Goal: Task Accomplishment & Management: Use online tool/utility

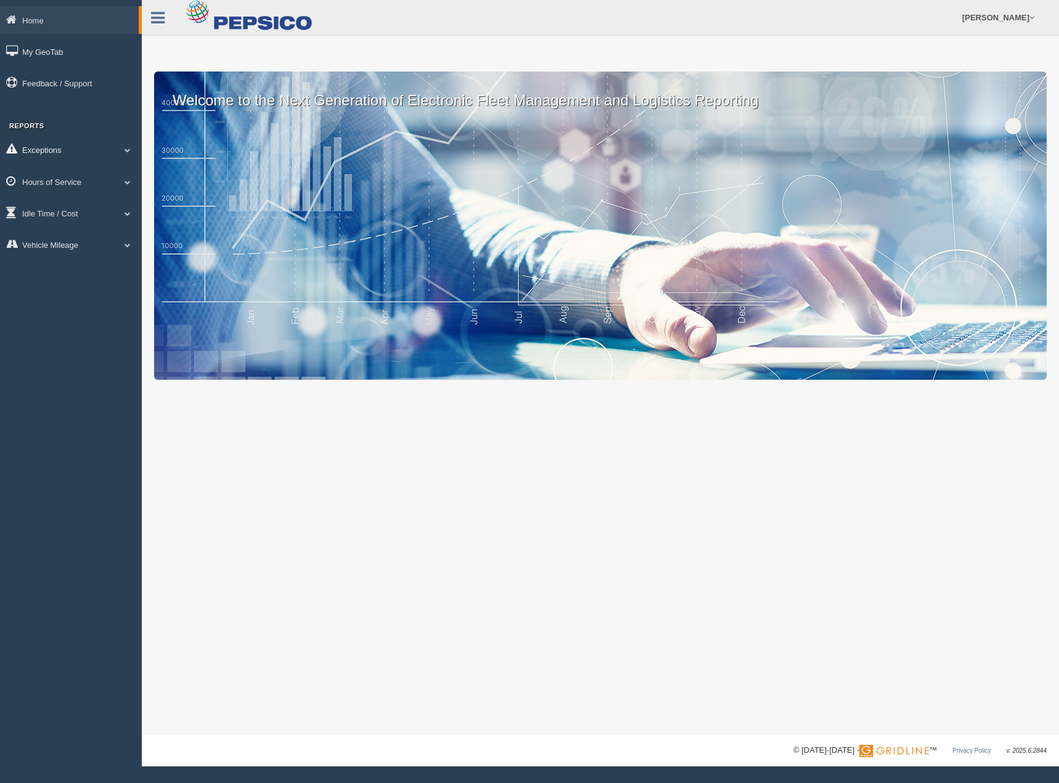
click at [60, 149] on link "Exceptions" at bounding box center [71, 150] width 142 height 28
click at [69, 150] on link "Exceptions" at bounding box center [69, 150] width 139 height 28
click at [65, 178] on link "Hours of Service" at bounding box center [71, 182] width 142 height 28
click at [68, 208] on link "HOS Explanation Reports" at bounding box center [80, 210] width 116 height 22
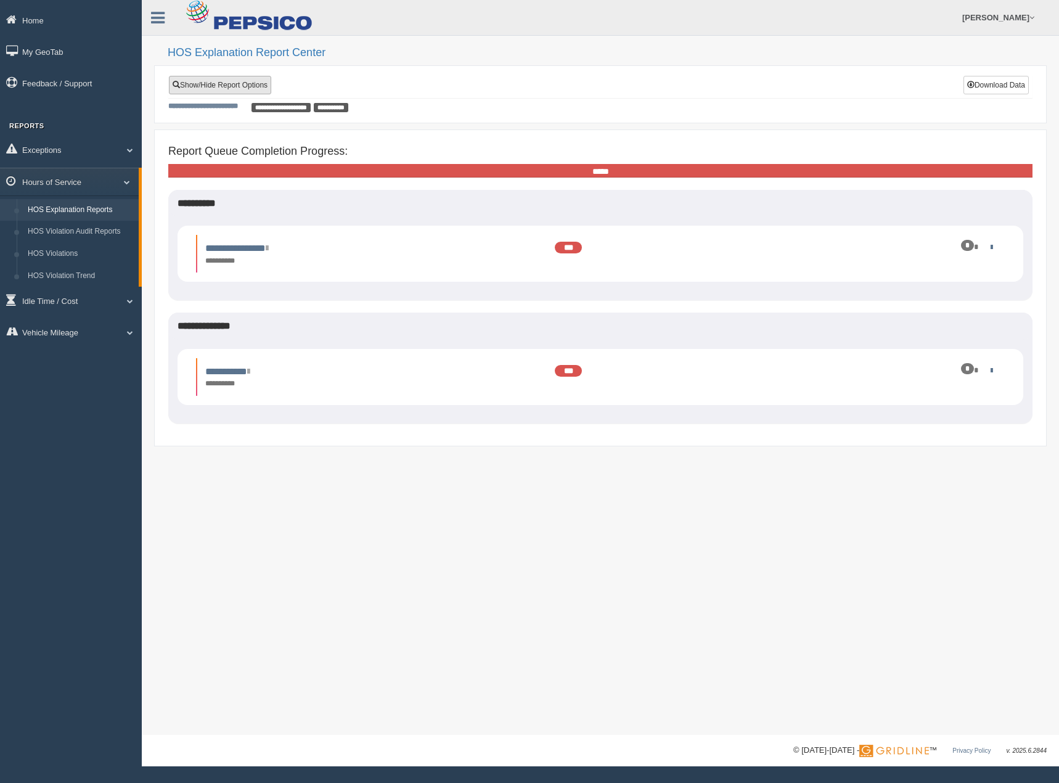
click at [247, 84] on link "Show/Hide Report Options" at bounding box center [220, 85] width 102 height 18
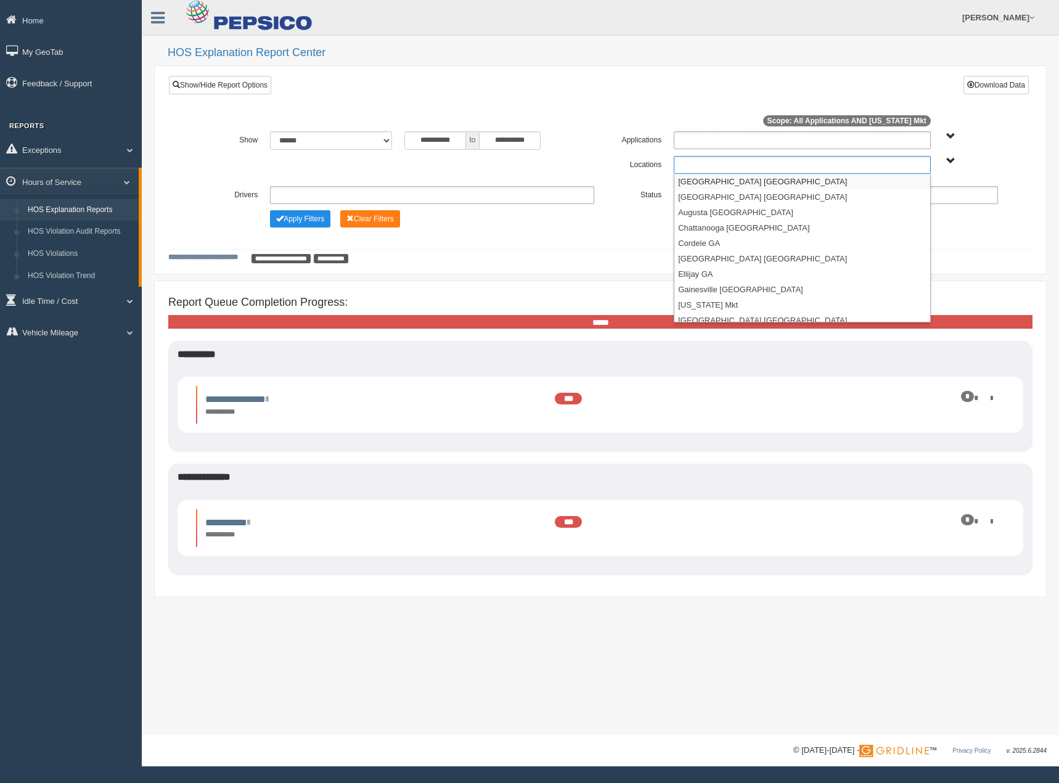
click at [701, 163] on ul at bounding box center [802, 165] width 257 height 18
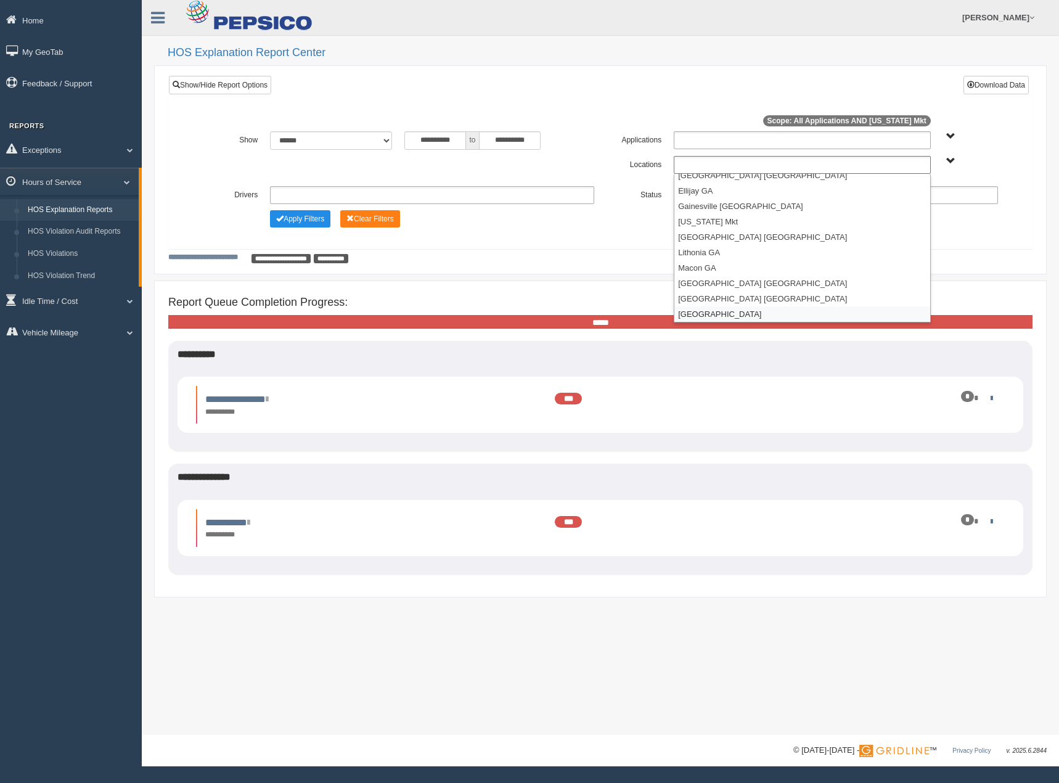
click at [710, 311] on li "[GEOGRAPHIC_DATA]" at bounding box center [802, 313] width 256 height 15
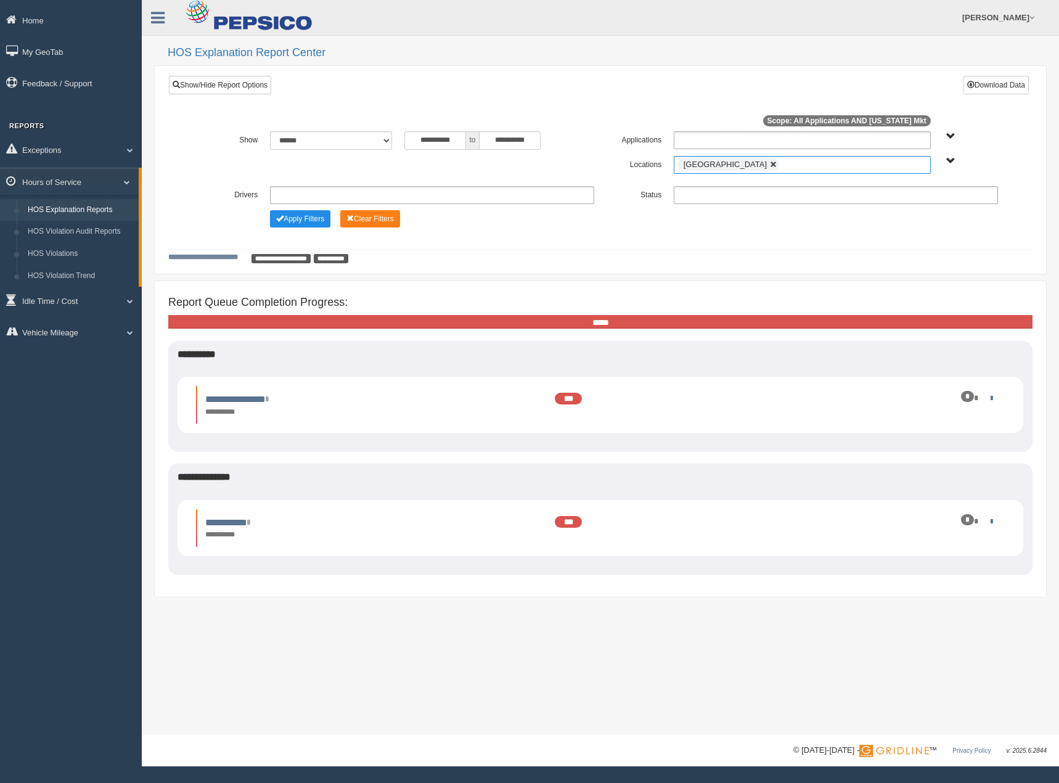
click at [770, 164] on link at bounding box center [773, 164] width 7 height 7
click at [767, 165] on ul at bounding box center [802, 165] width 257 height 18
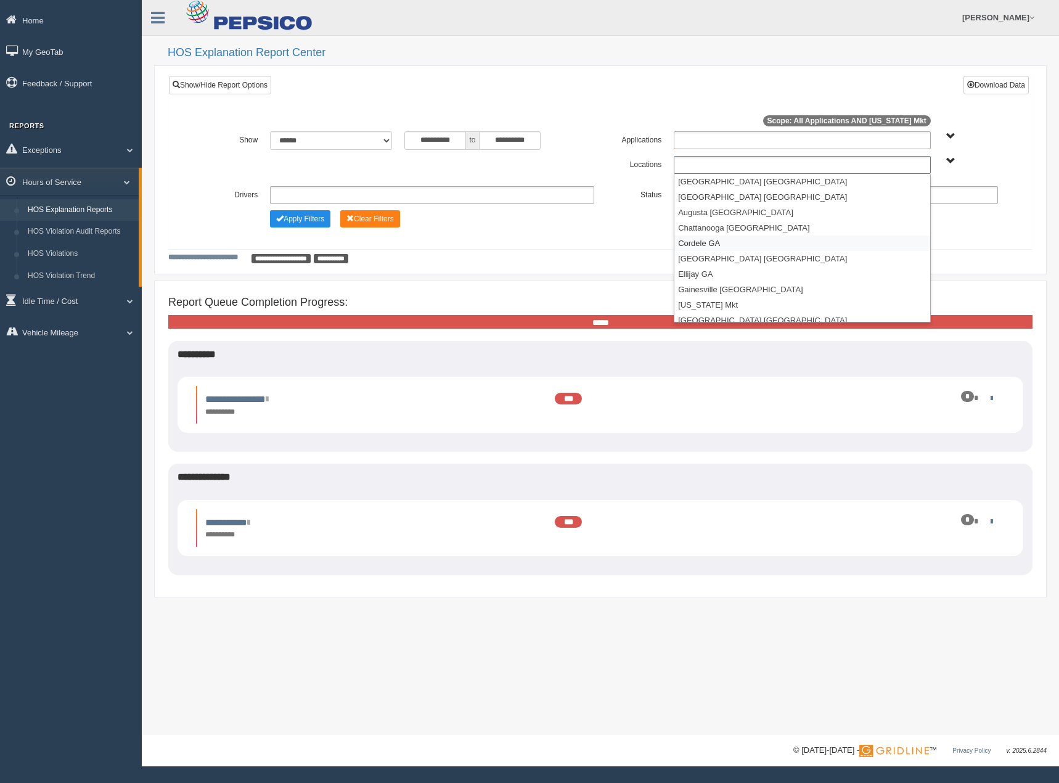
scroll to position [83, 0]
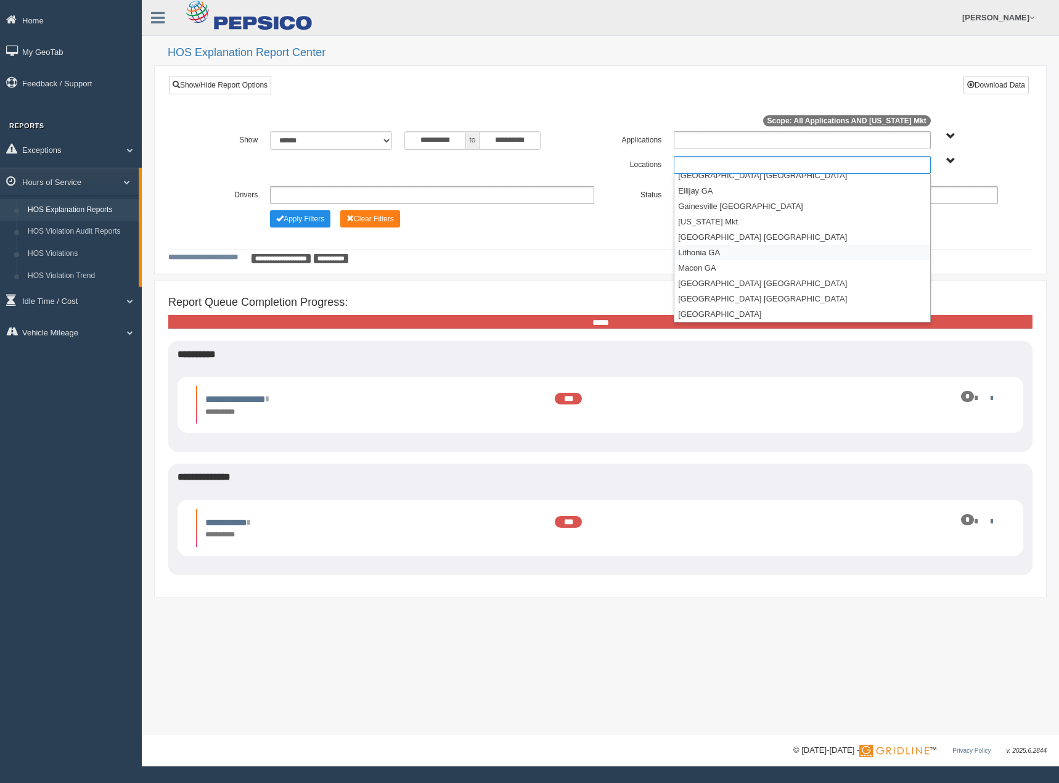
click at [710, 254] on li "Lithonia GA" at bounding box center [802, 252] width 256 height 15
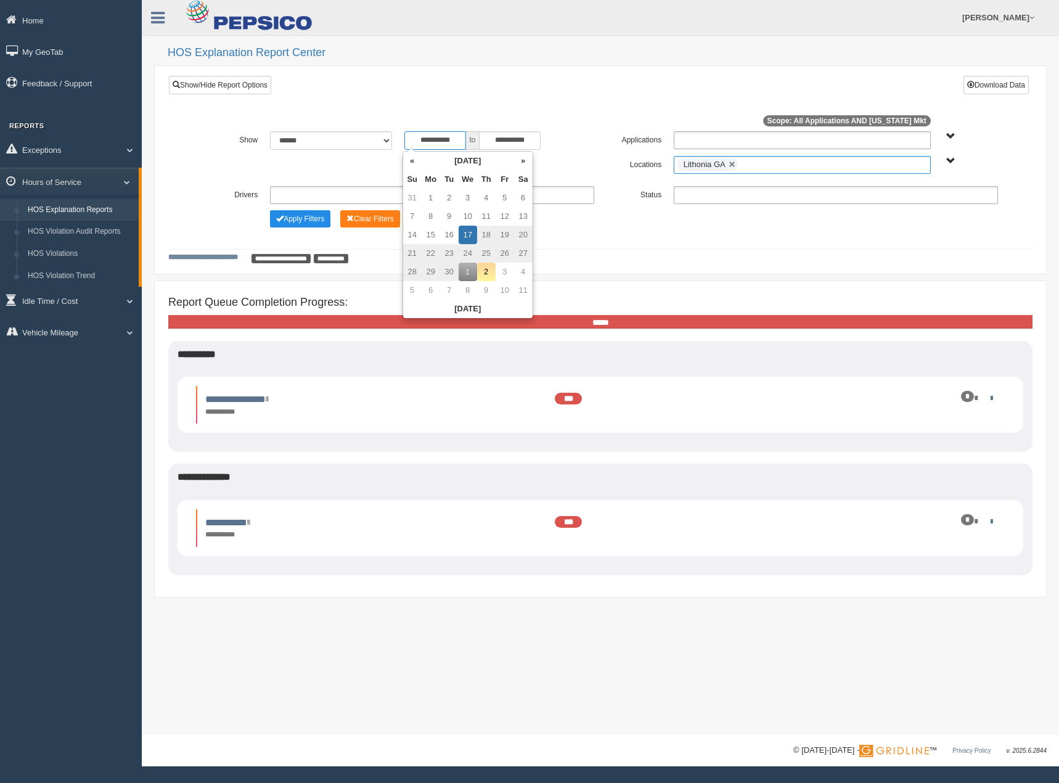
click at [430, 143] on input "**********" at bounding box center [435, 140] width 62 height 18
click at [414, 165] on th "«" at bounding box center [412, 161] width 18 height 18
click at [414, 165] on th "«" at bounding box center [414, 161] width 18 height 18
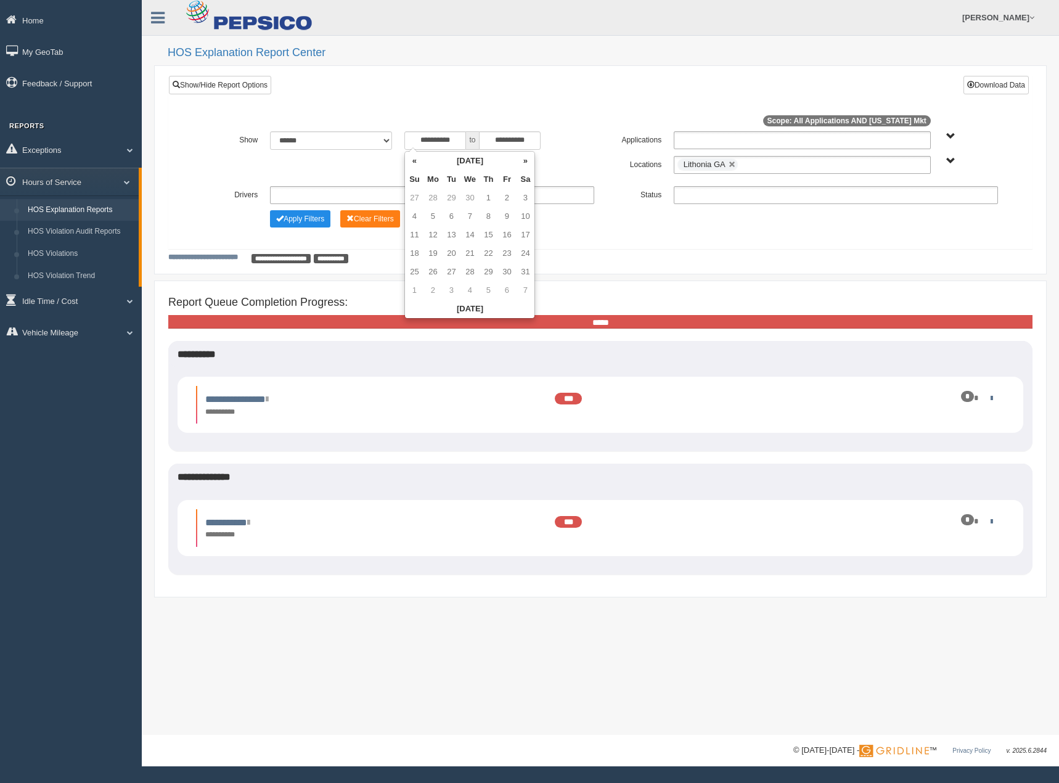
click at [414, 165] on th "«" at bounding box center [414, 161] width 18 height 18
click at [412, 164] on th "«" at bounding box center [414, 161] width 18 height 18
click at [473, 193] on td "1" at bounding box center [469, 198] width 18 height 18
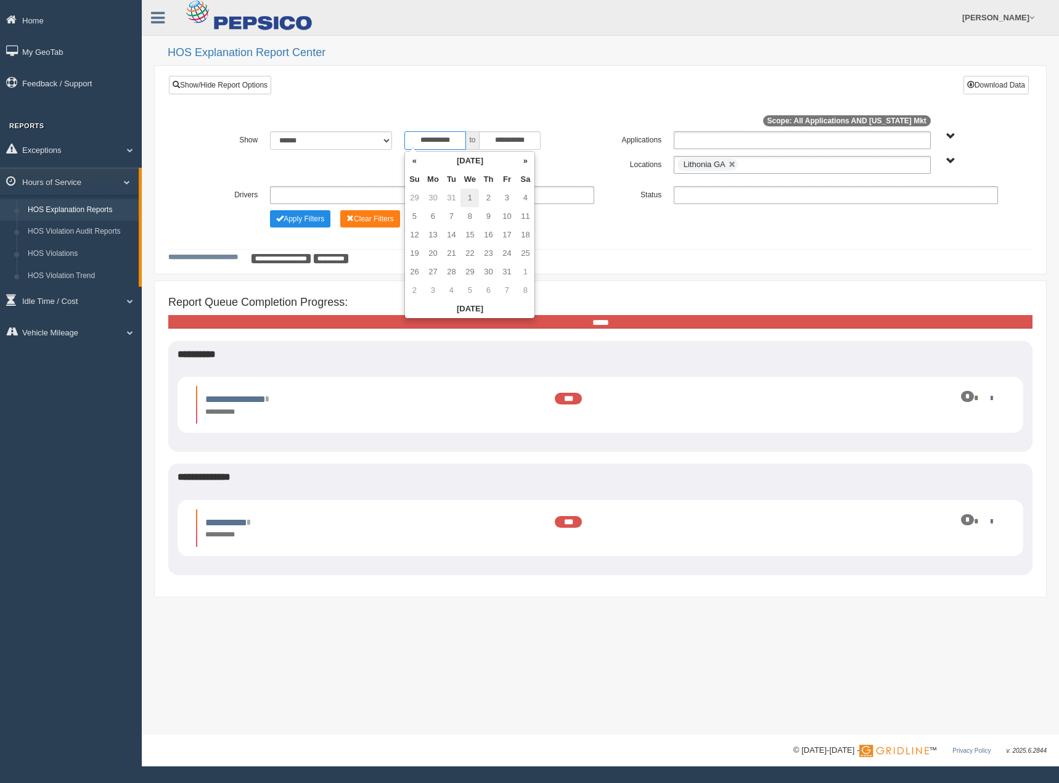
type input "**********"
click at [488, 140] on input "**********" at bounding box center [510, 140] width 62 height 18
click at [555, 194] on td "2" at bounding box center [560, 198] width 18 height 18
type input "**********"
click at [298, 219] on button "Apply Filters" at bounding box center [300, 218] width 60 height 17
